Goal: Task Accomplishment & Management: Manage account settings

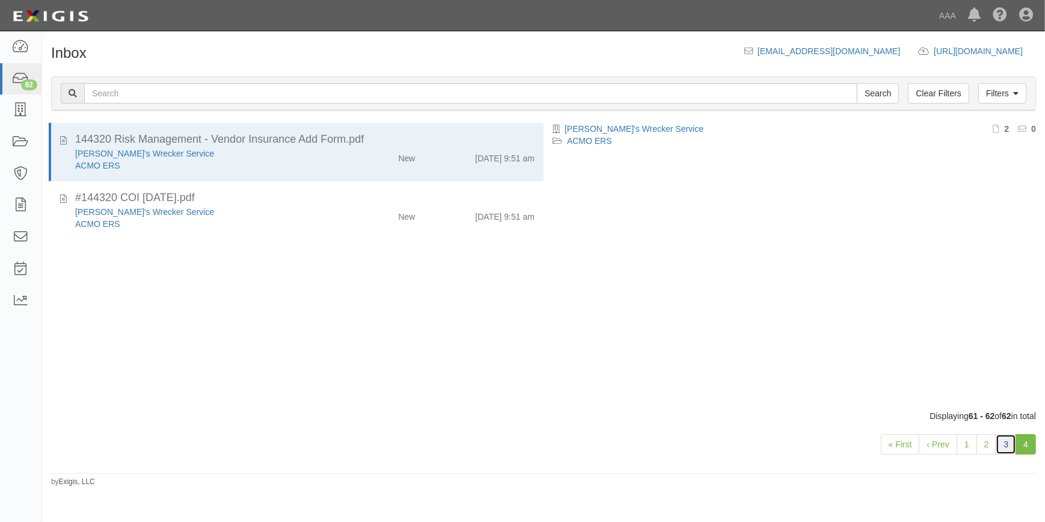
click at [1011, 442] on link "3" at bounding box center [1006, 444] width 20 height 20
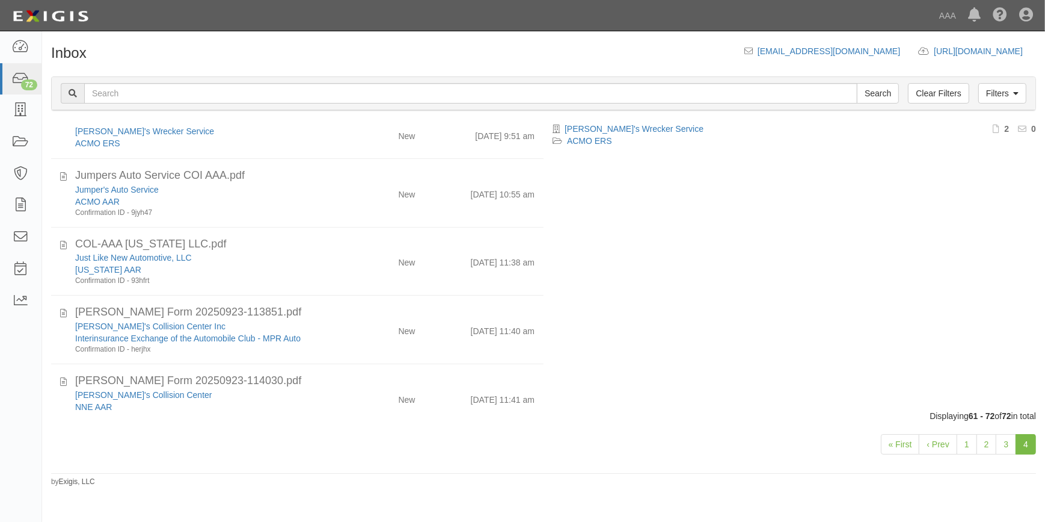
scroll to position [60, 0]
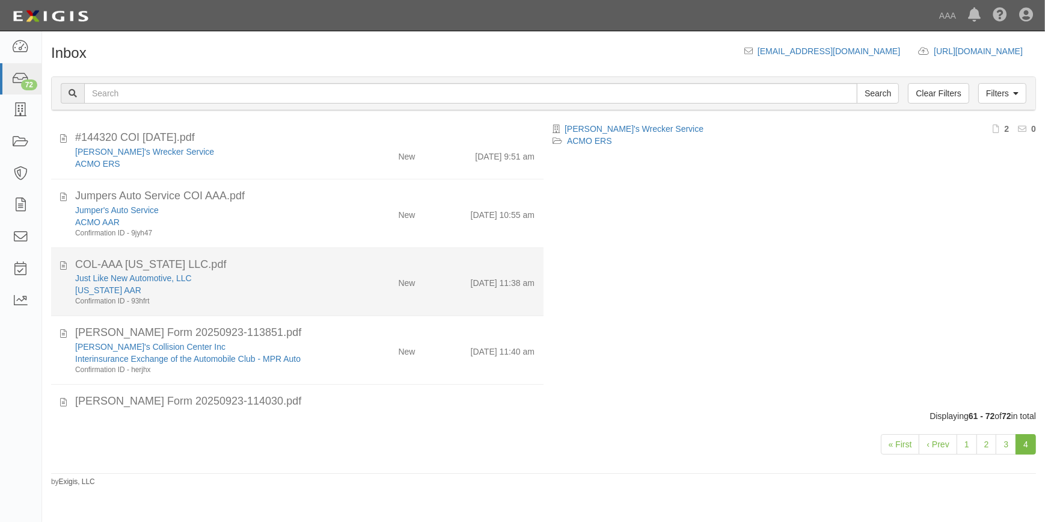
click at [226, 285] on div "[US_STATE] AAR" at bounding box center [205, 290] width 260 height 12
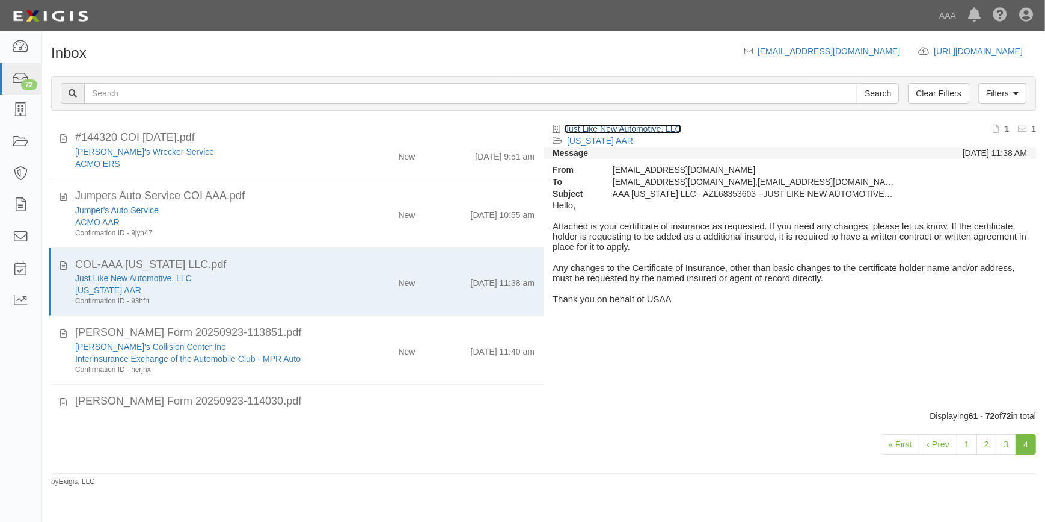
click at [597, 126] on link "Just Like New Automotive, LLC" at bounding box center [623, 129] width 117 height 10
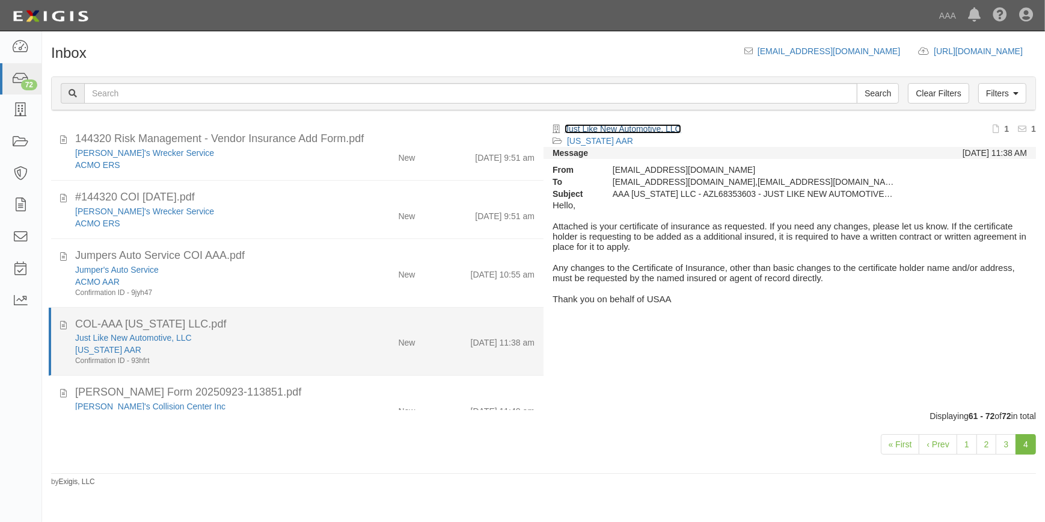
scroll to position [0, 0]
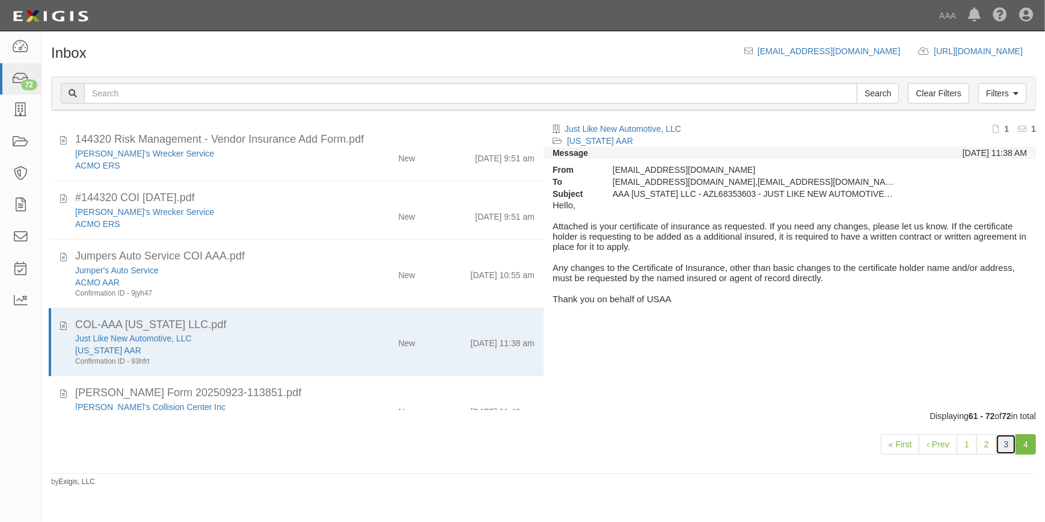
click at [1002, 446] on link "3" at bounding box center [1006, 444] width 20 height 20
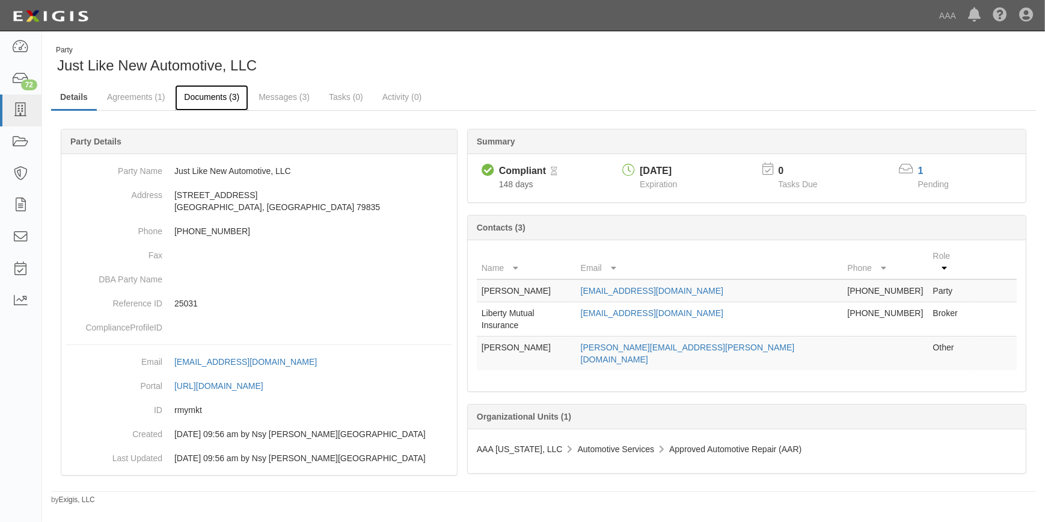
click at [215, 96] on link "Documents (3)" at bounding box center [211, 98] width 73 height 26
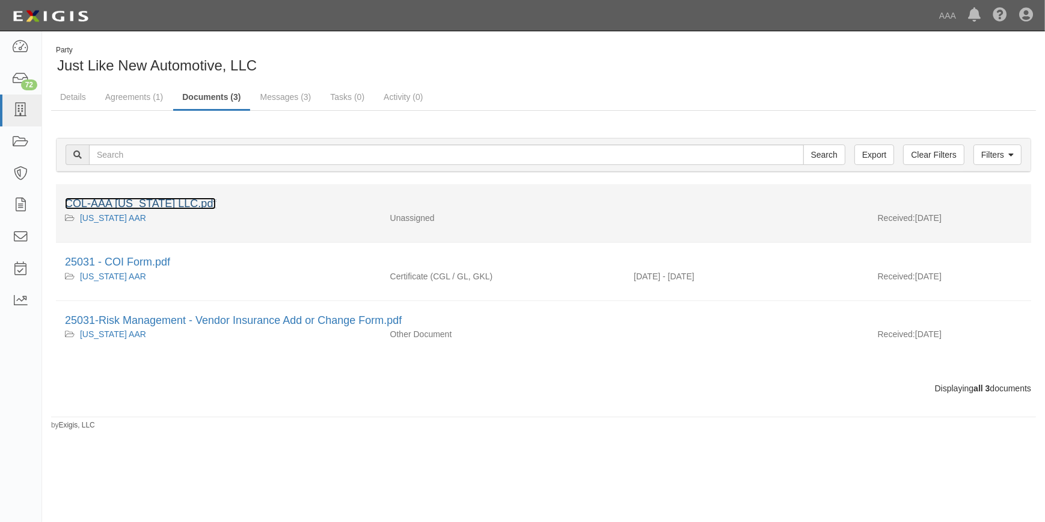
click at [159, 201] on link "COL-AAA [US_STATE] LLC.pdf" at bounding box center [140, 203] width 151 height 12
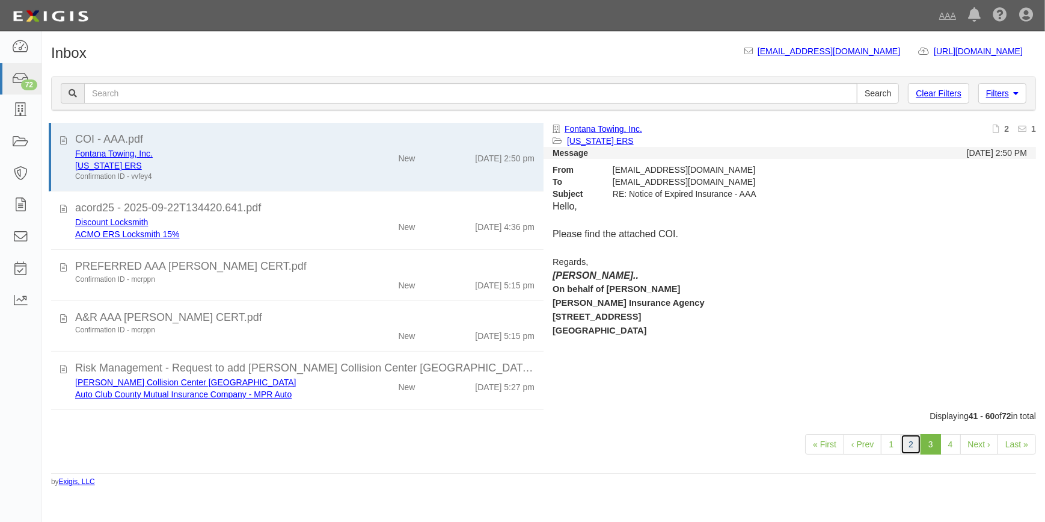
click at [908, 445] on link "2" at bounding box center [911, 444] width 20 height 20
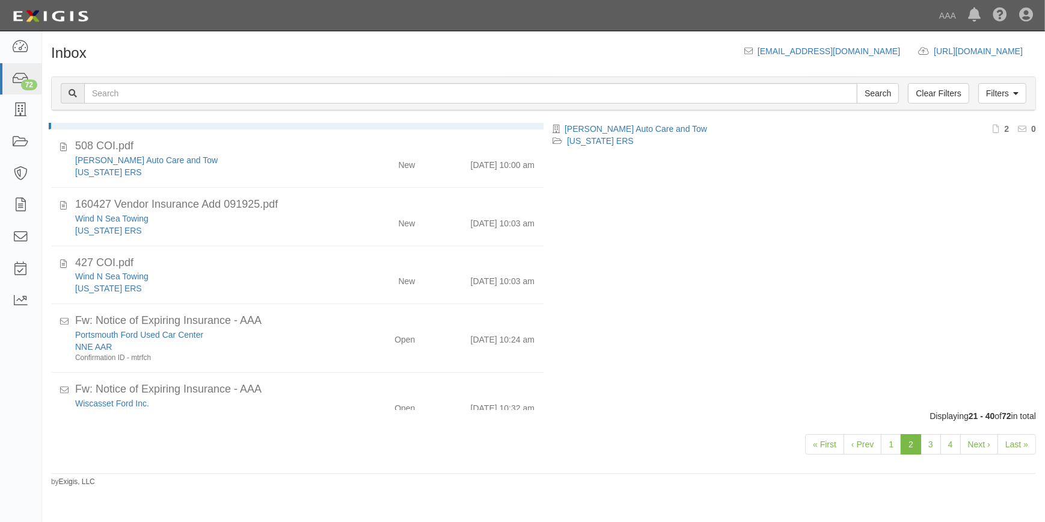
scroll to position [27, 0]
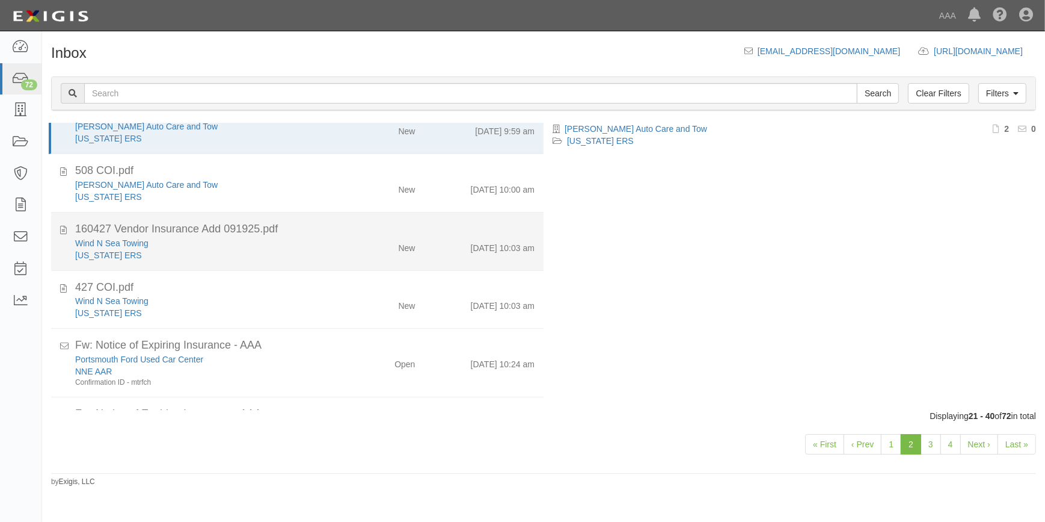
click at [264, 254] on div "[US_STATE] ERS" at bounding box center [205, 255] width 260 height 12
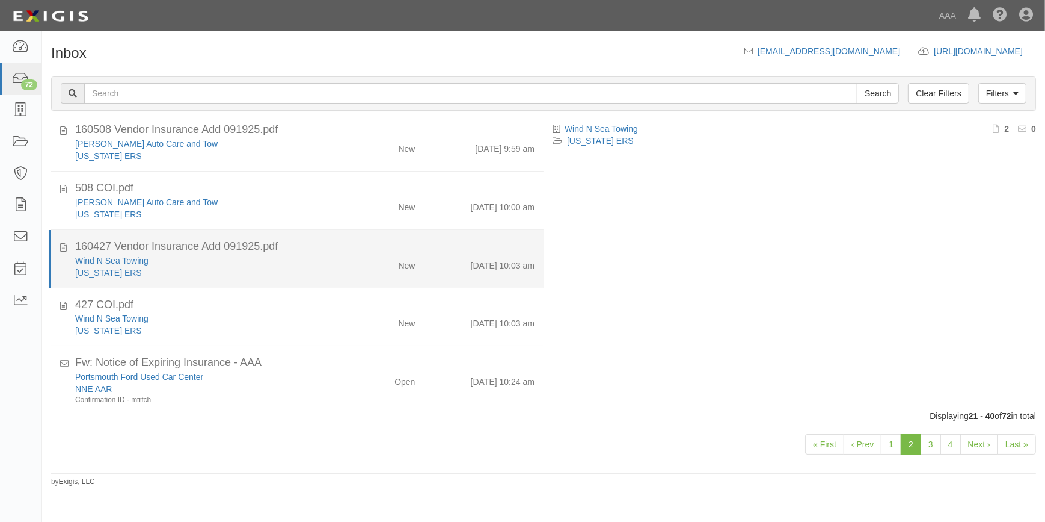
scroll to position [0, 0]
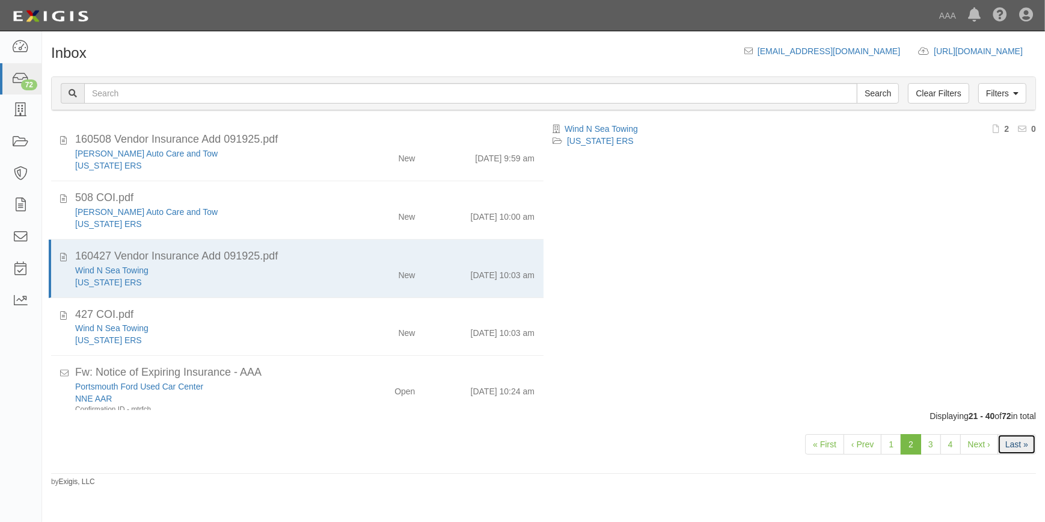
click at [1017, 443] on link "Last »" at bounding box center [1017, 444] width 38 height 20
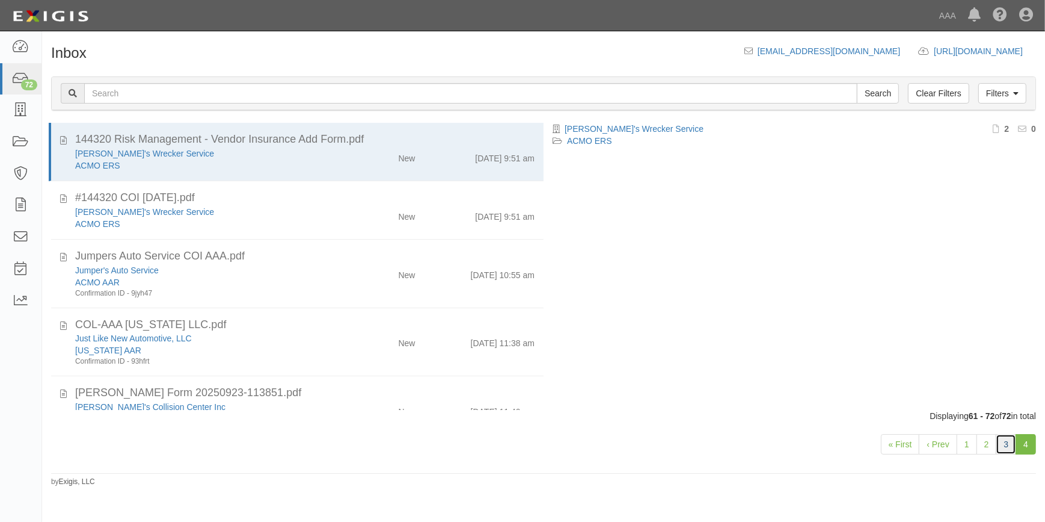
click at [1009, 448] on link "3" at bounding box center [1006, 444] width 20 height 20
